Goal: Transaction & Acquisition: Obtain resource

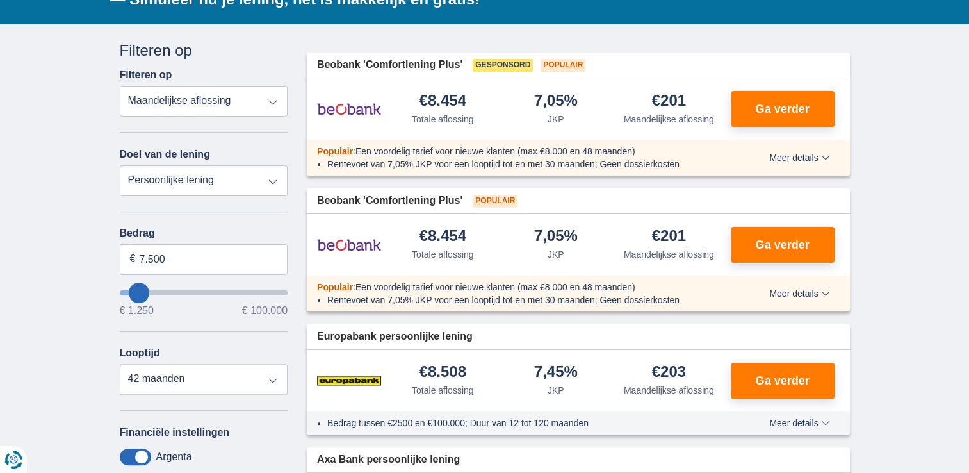
scroll to position [256, 0]
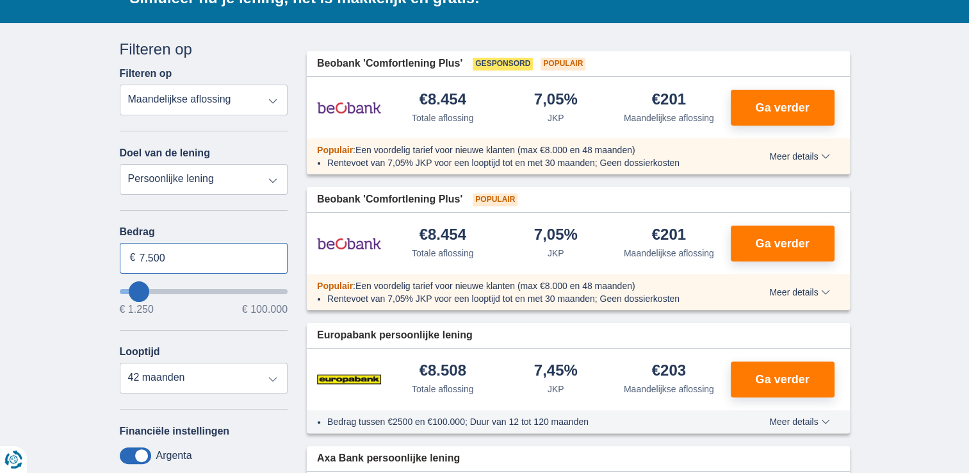
click at [141, 253] on input "7.500" at bounding box center [204, 258] width 168 height 31
type input "5.000"
type input "5250"
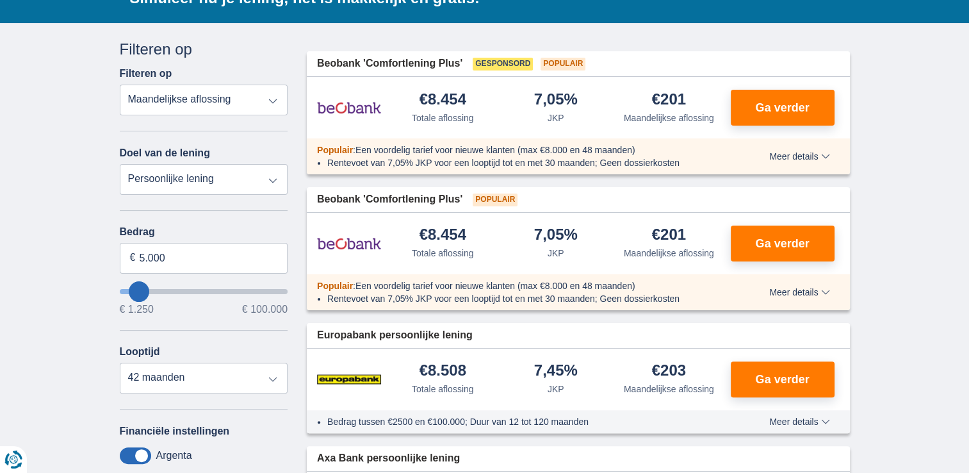
select select "36"
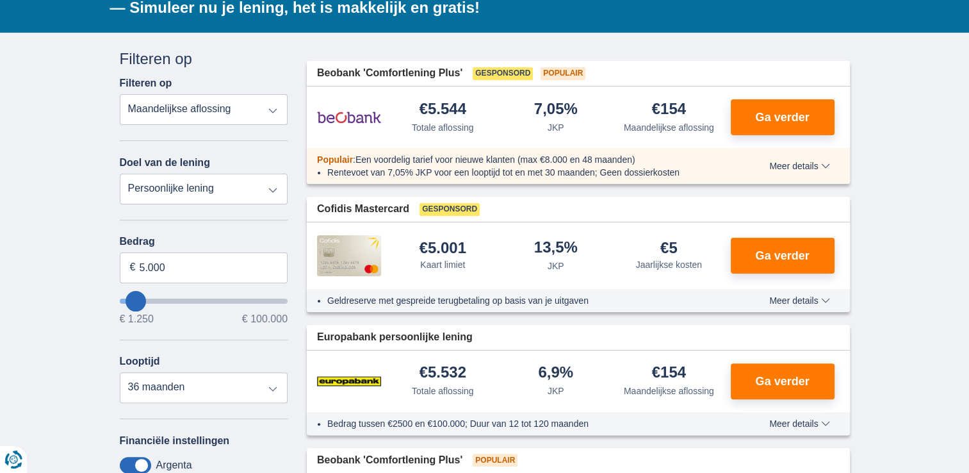
scroll to position [253, 0]
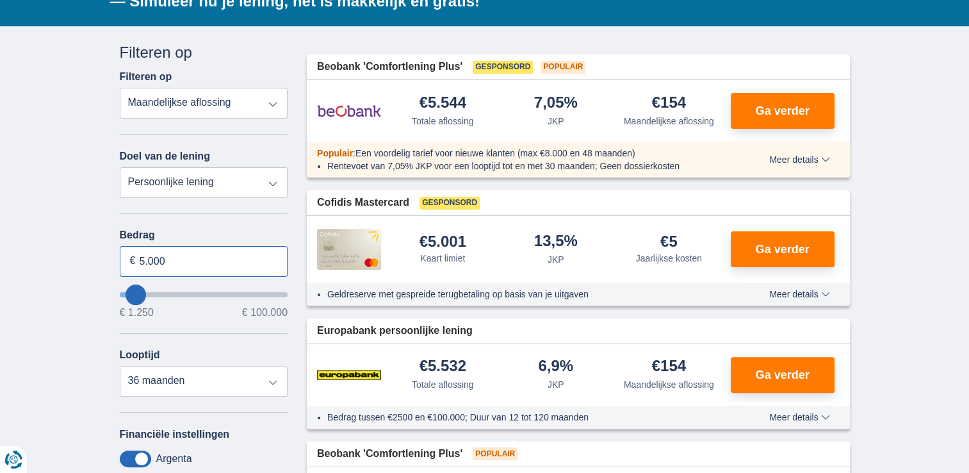
click at [189, 264] on input "5.000" at bounding box center [204, 261] width 168 height 31
type input "4.500"
type input "4250"
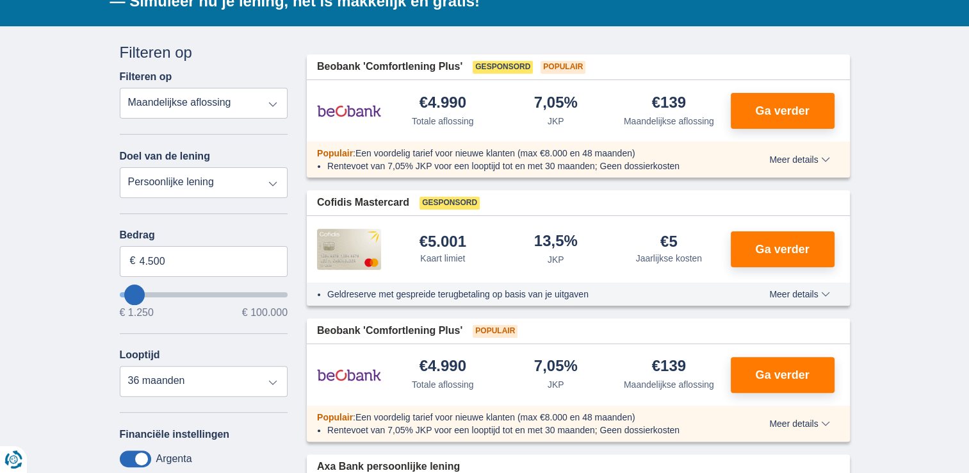
click at [787, 296] on span "Meer details" at bounding box center [799, 293] width 60 height 9
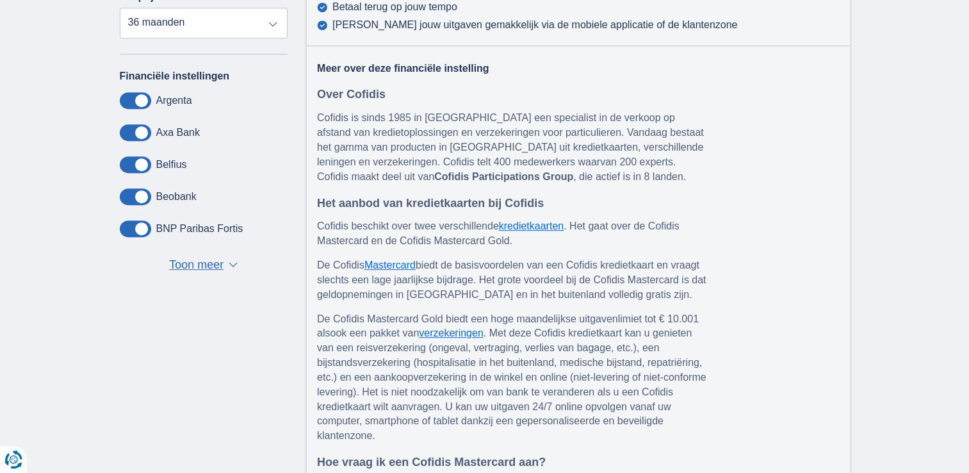
scroll to position [612, 0]
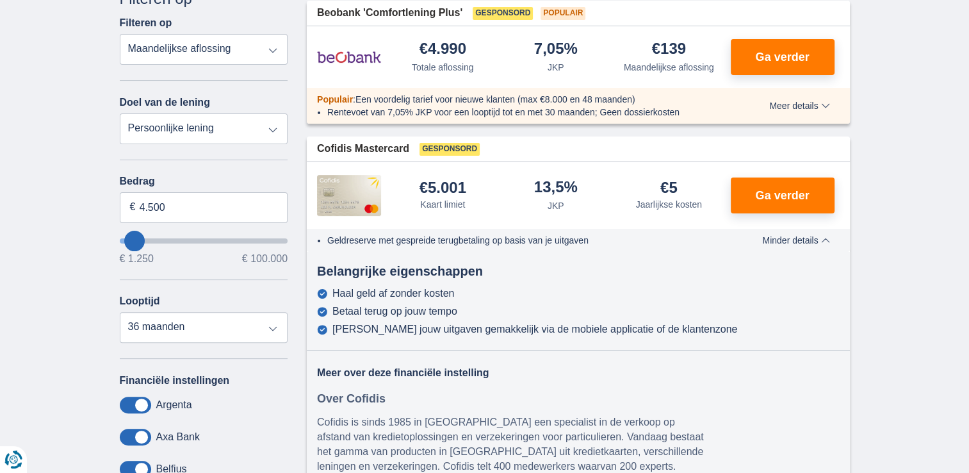
scroll to position [304, 0]
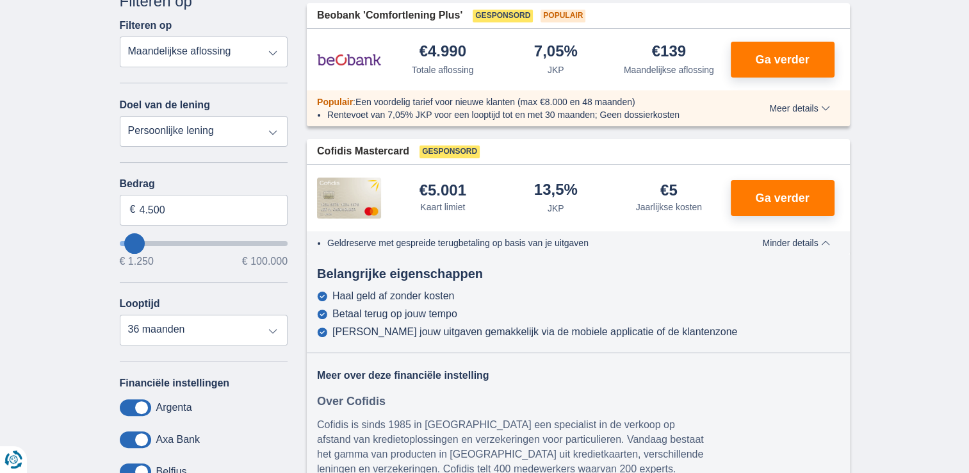
click at [807, 242] on span "Minder details" at bounding box center [795, 242] width 67 height 9
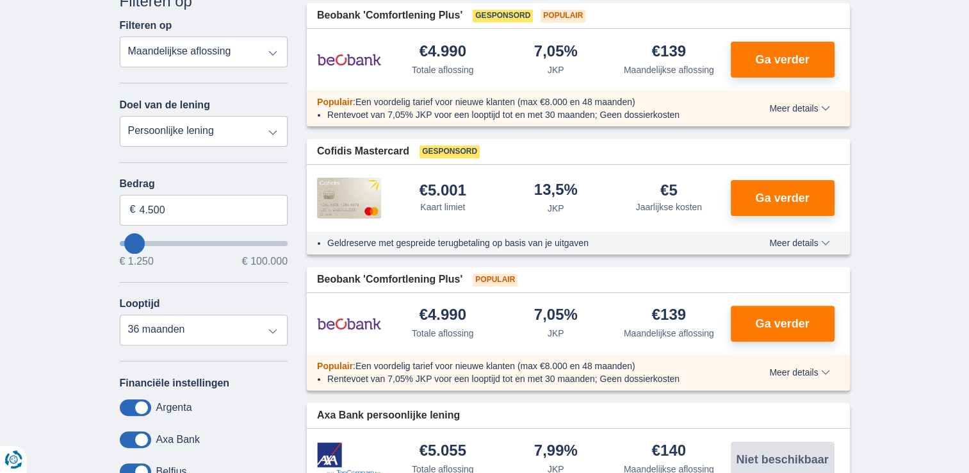
click at [811, 104] on span "Meer details" at bounding box center [799, 108] width 60 height 9
